Goal: Task Accomplishment & Management: Use online tool/utility

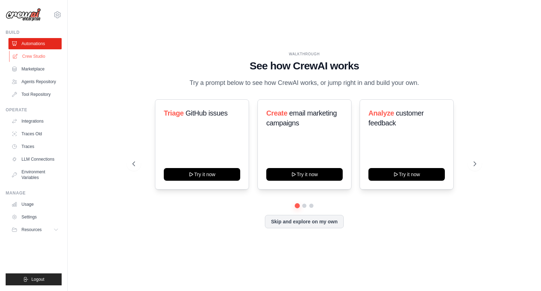
click at [44, 58] on link "Crew Studio" at bounding box center [35, 56] width 53 height 11
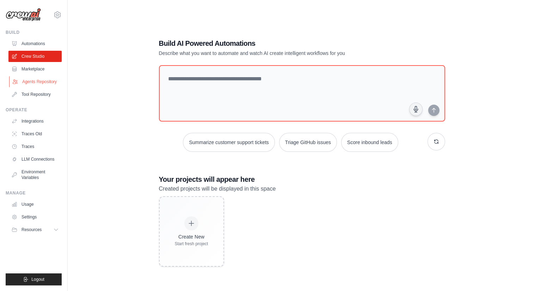
click at [39, 81] on link "Agents Repository" at bounding box center [35, 81] width 53 height 11
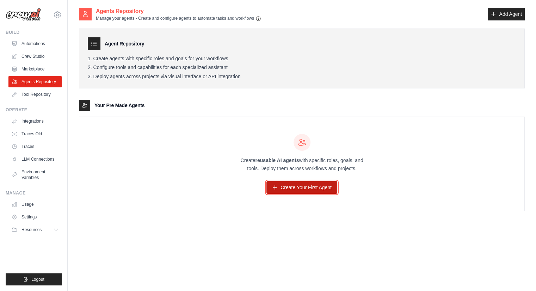
click at [287, 190] on link "Create Your First Agent" at bounding box center [301, 187] width 71 height 13
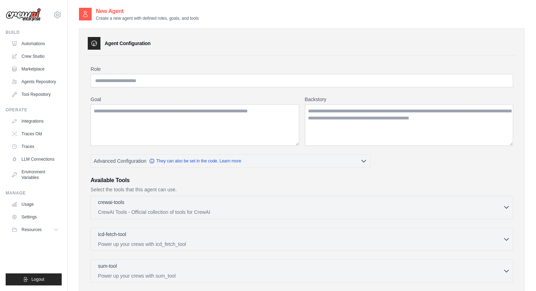
click at [219, 209] on p "CrewAI Tools - Official collection of tools for CrewAI" at bounding box center [300, 212] width 405 height 7
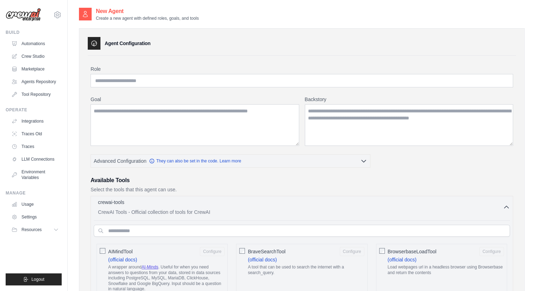
click at [505, 207] on icon "button" at bounding box center [506, 207] width 4 height 2
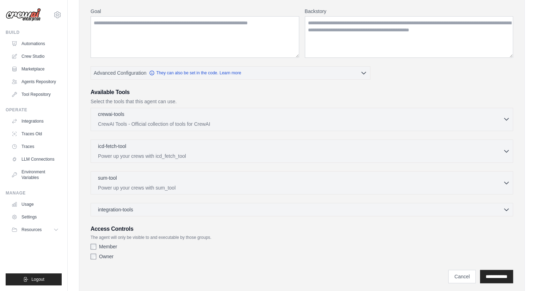
scroll to position [108, 0]
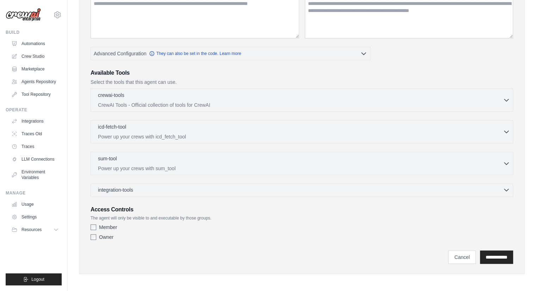
click at [505, 187] on icon "button" at bounding box center [506, 189] width 7 height 7
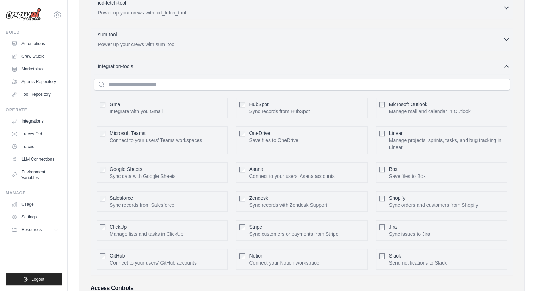
scroll to position [248, 0]
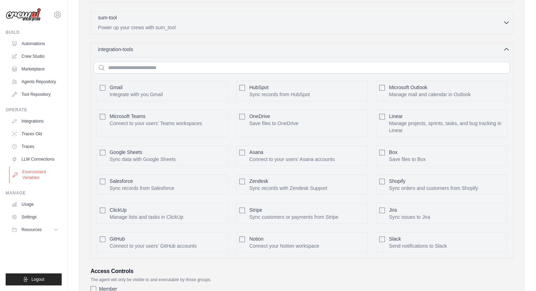
click at [35, 174] on link "Environment Variables" at bounding box center [35, 174] width 53 height 17
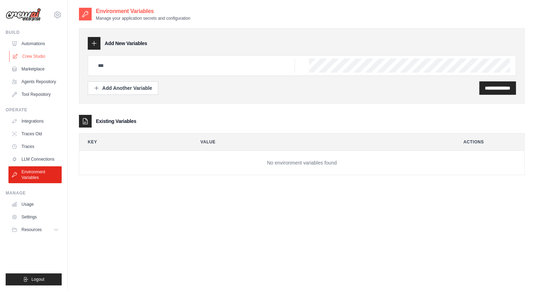
click at [37, 56] on link "Crew Studio" at bounding box center [35, 56] width 53 height 11
